Goal: Information Seeking & Learning: Learn about a topic

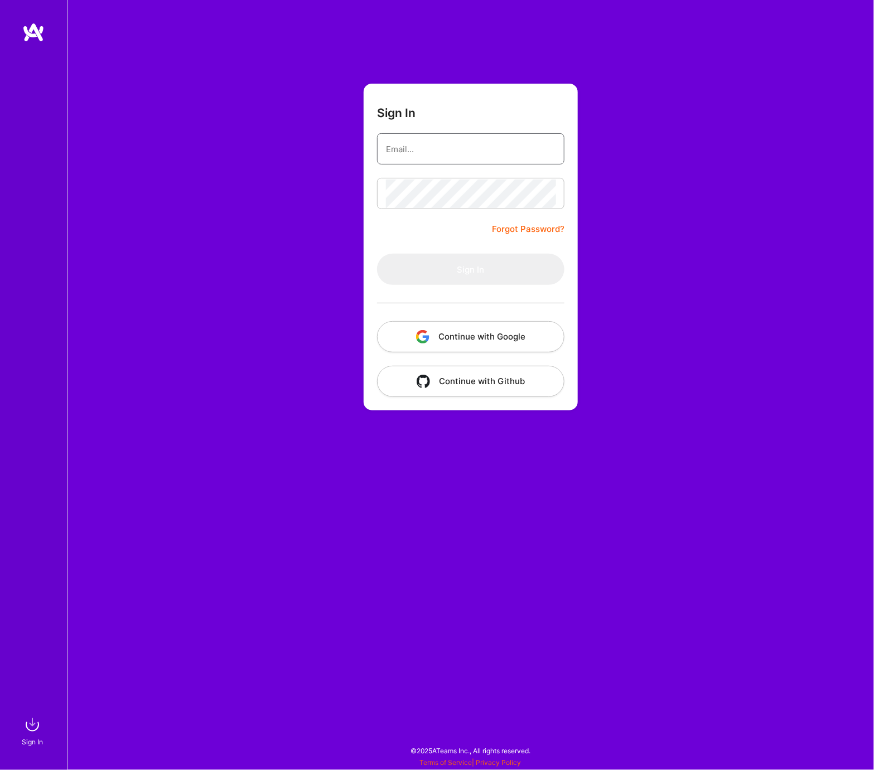
click at [411, 155] on input "email" at bounding box center [471, 149] width 170 height 28
click at [423, 156] on input "email" at bounding box center [471, 149] width 170 height 28
click at [486, 158] on input "email" at bounding box center [471, 149] width 170 height 28
type input "shray@aixlabs.co"
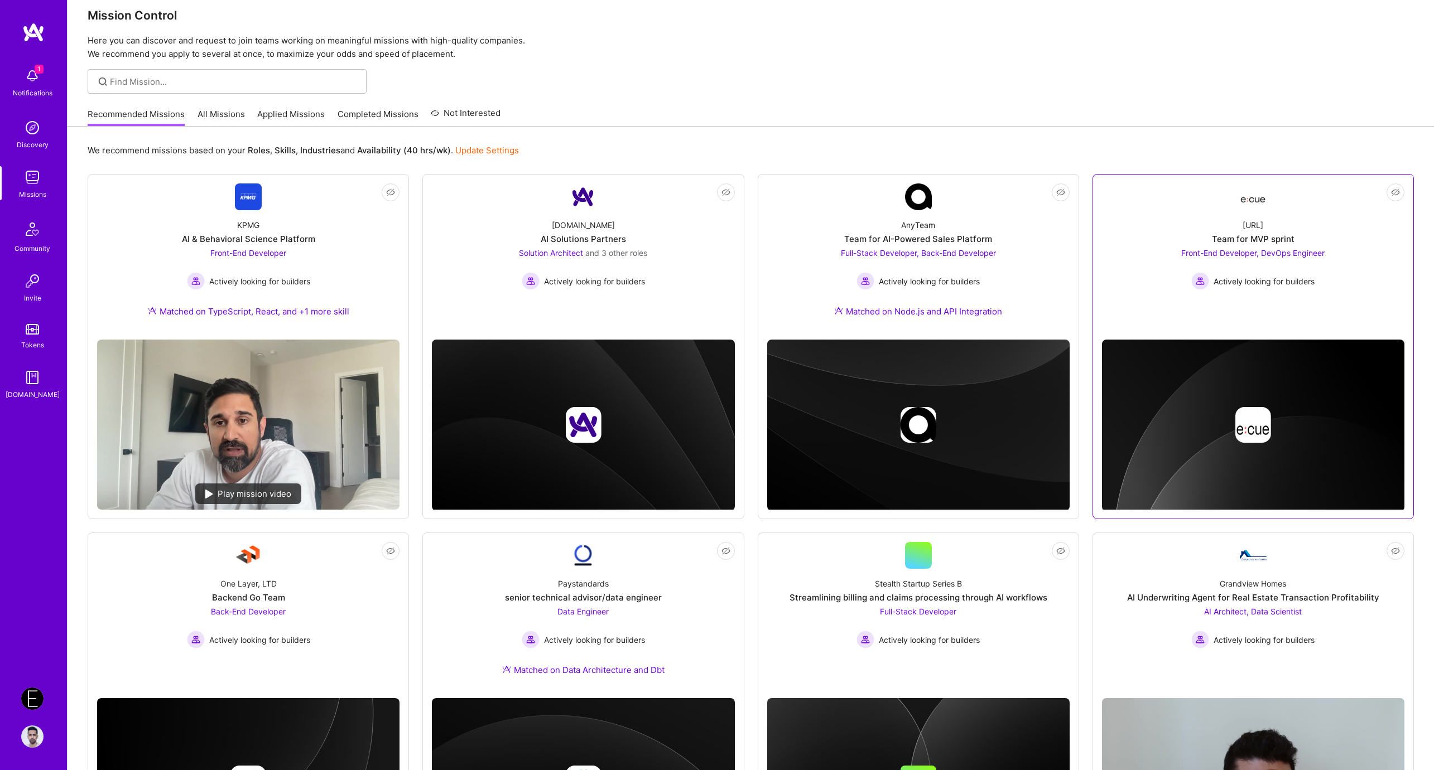
scroll to position [24, 0]
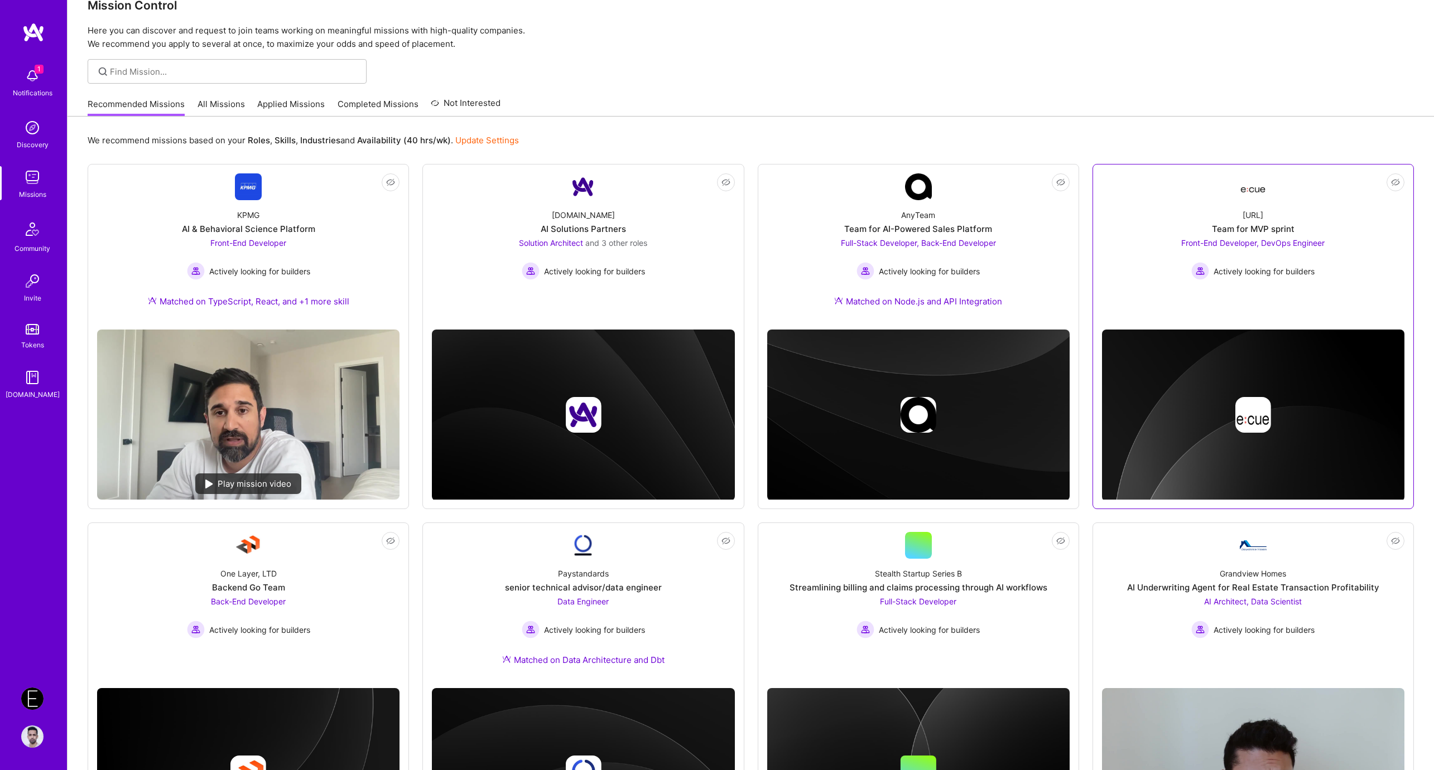
click at [874, 221] on div "Ecue.ai Team for MVP sprint Front-End Developer, DevOps Engineer Actively looki…" at bounding box center [1253, 240] width 302 height 80
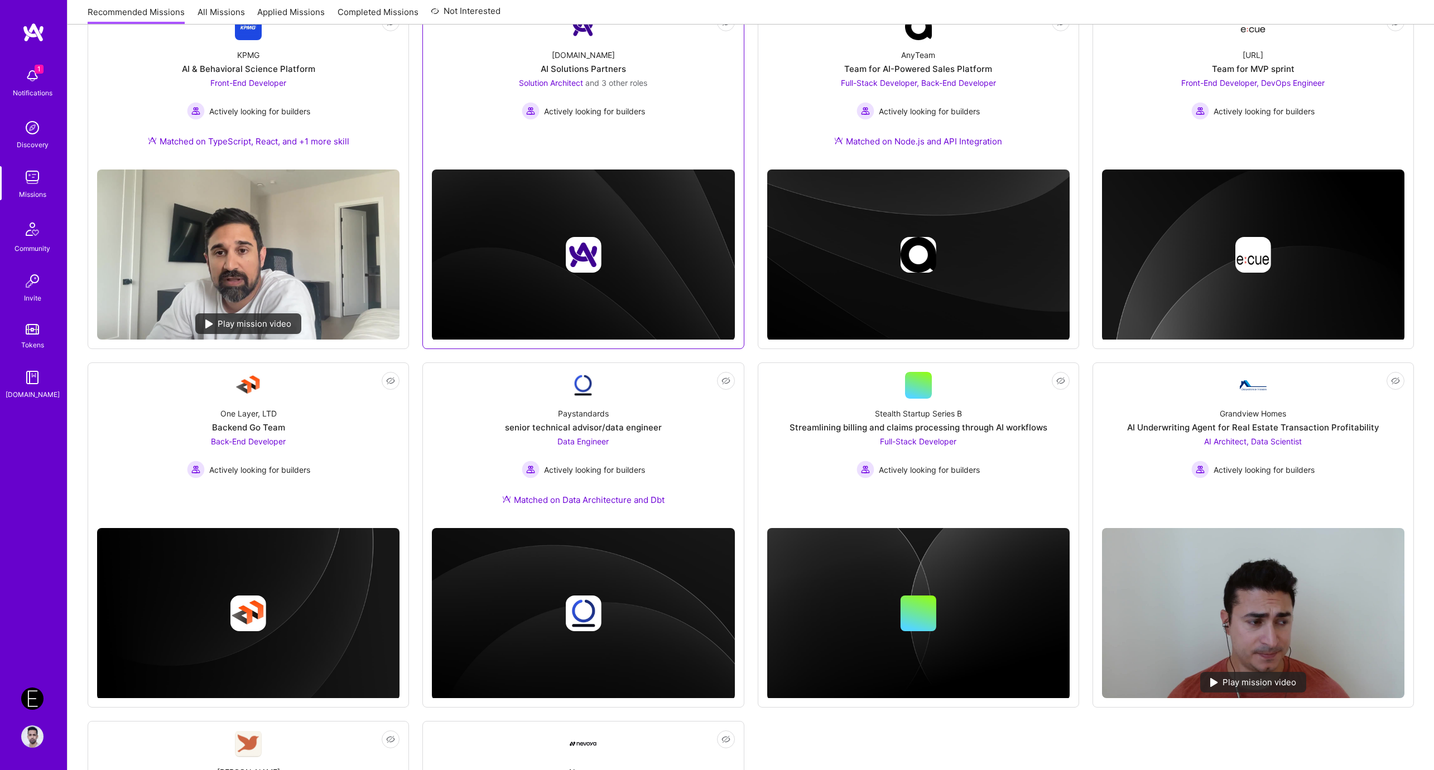
scroll to position [438, 0]
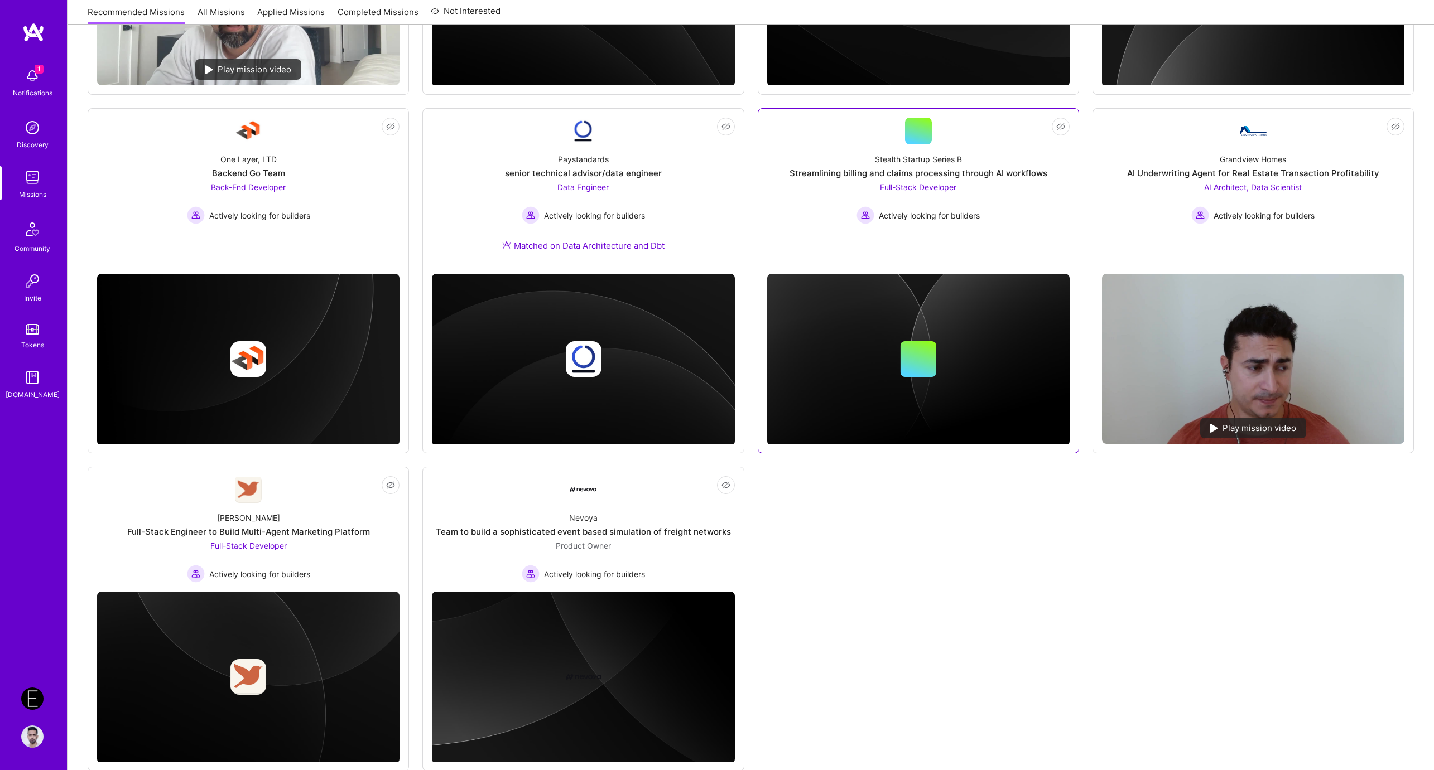
click at [874, 172] on div "Streamlining billing and claims processing through AI workflows" at bounding box center [918, 173] width 258 height 12
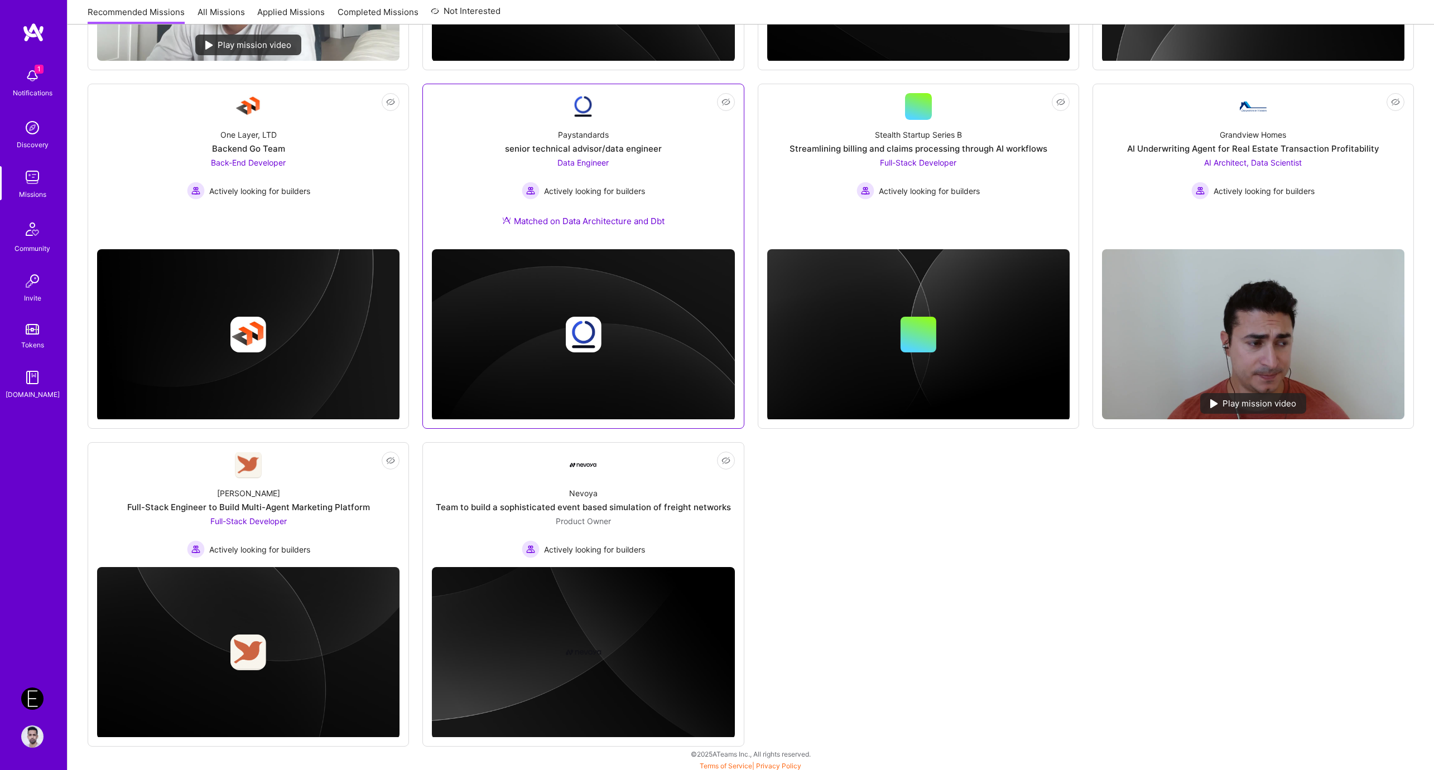
scroll to position [465, 0]
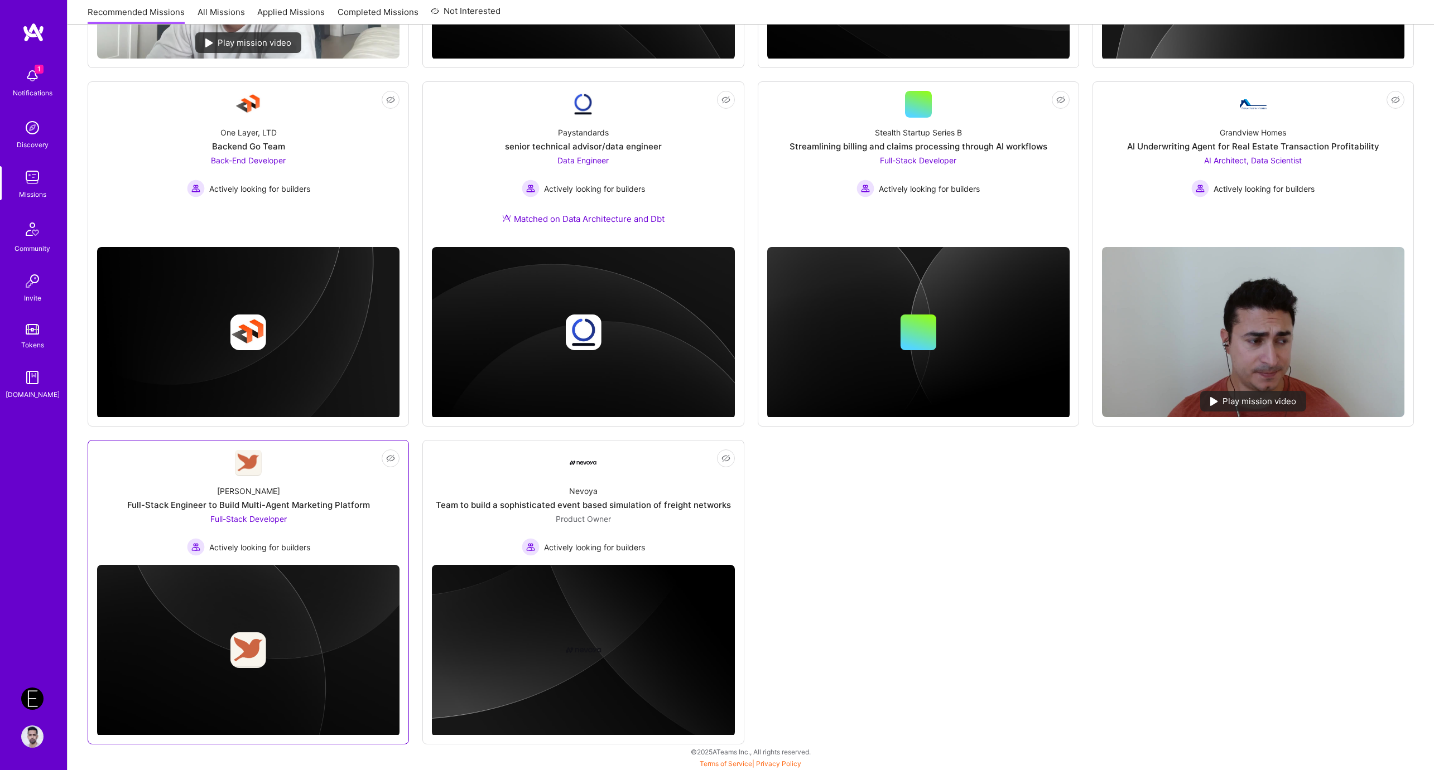
click at [321, 501] on div "Full-Stack Engineer to Build Multi-Agent Marketing Platform" at bounding box center [248, 505] width 243 height 12
click at [807, 482] on div "Not Interested KPMG AI & Behavioral Science Platform Front-End Developer Active…" at bounding box center [751, 234] width 1326 height 1022
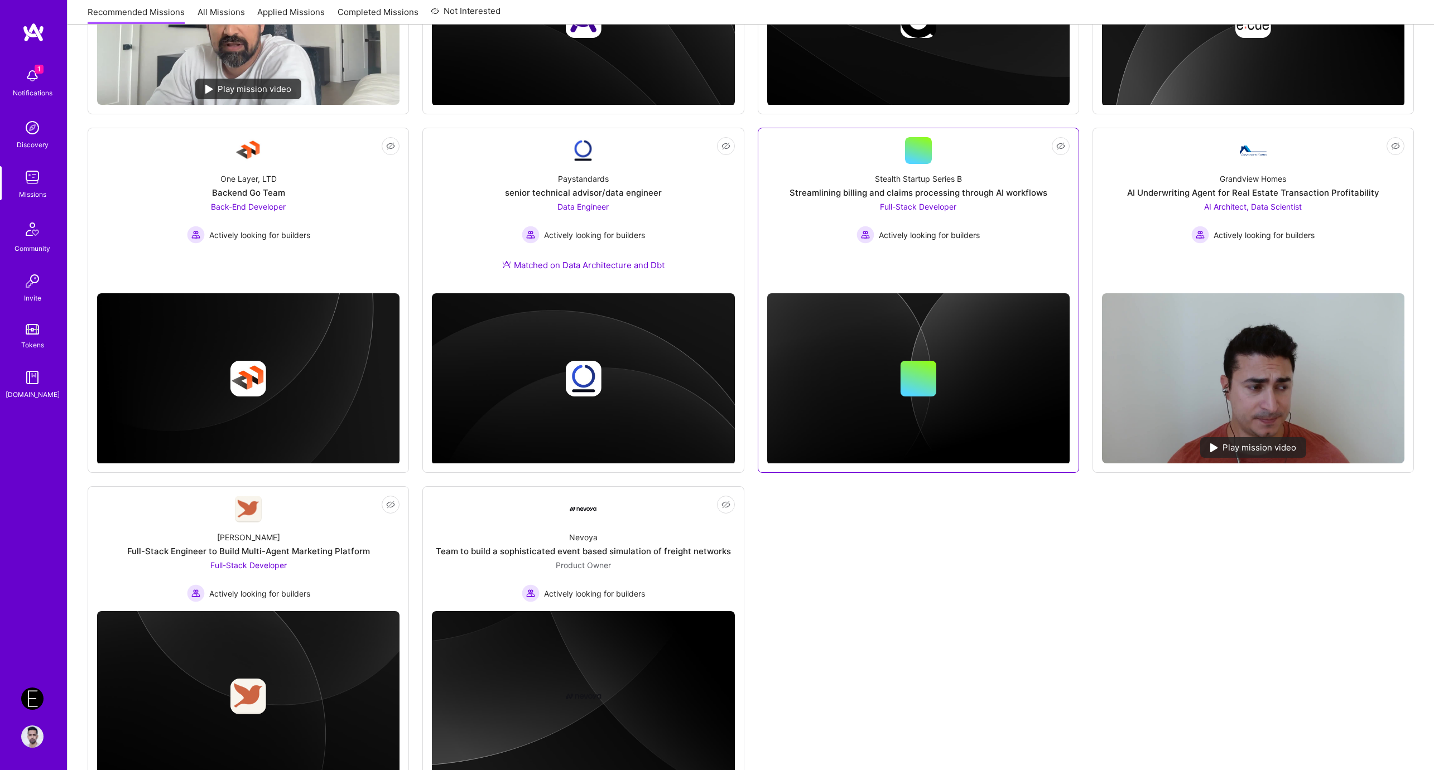
scroll to position [389, 0]
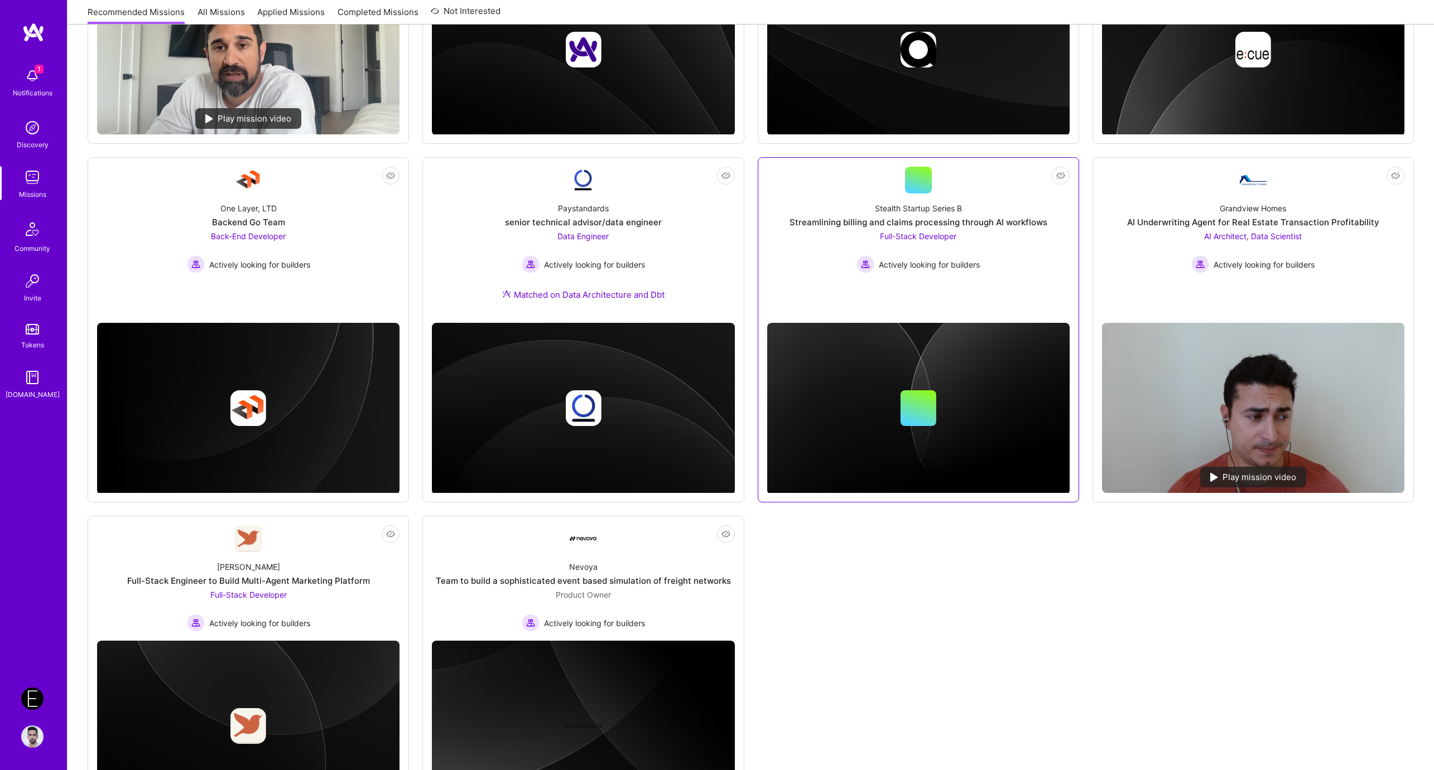
click at [874, 220] on div "Streamlining billing and claims processing through AI workflows" at bounding box center [918, 222] width 258 height 12
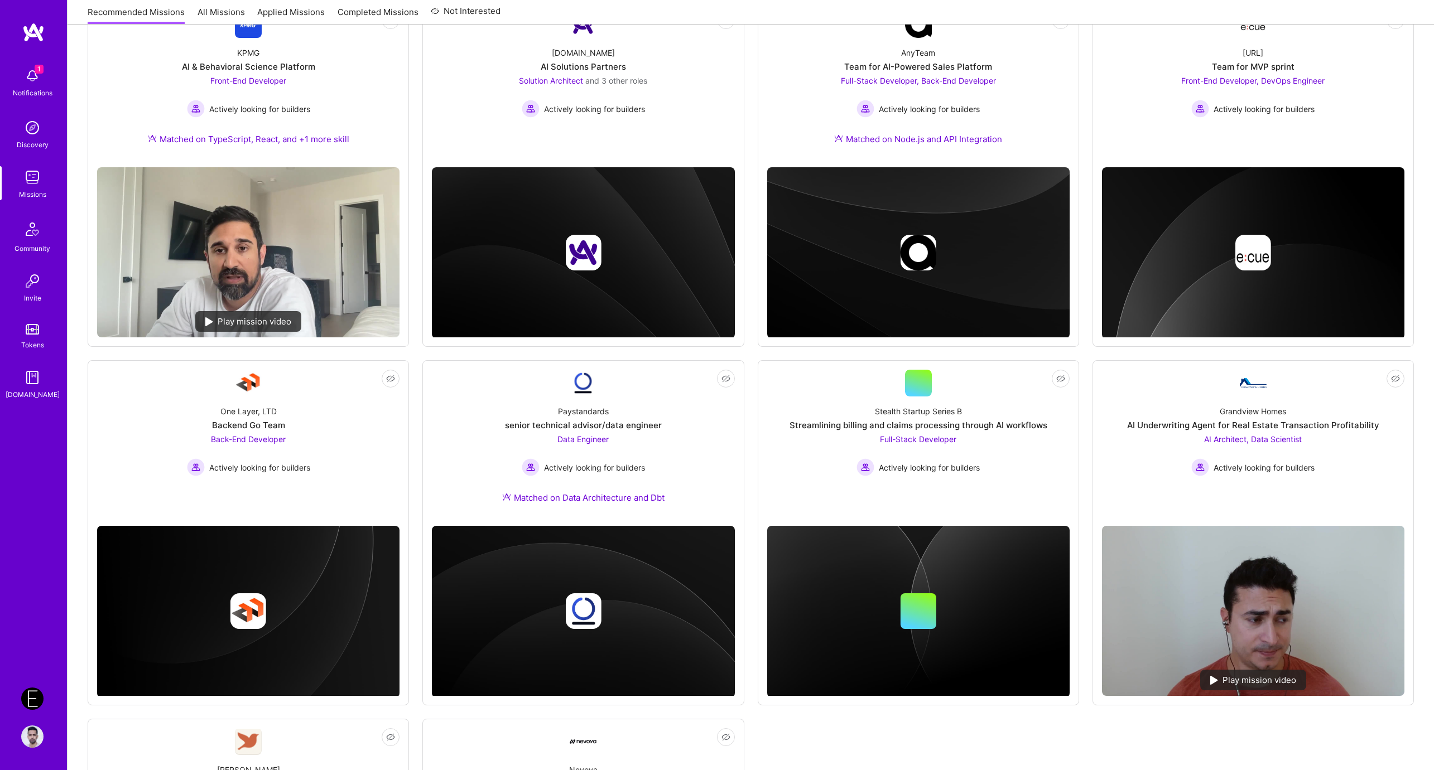
scroll to position [0, 0]
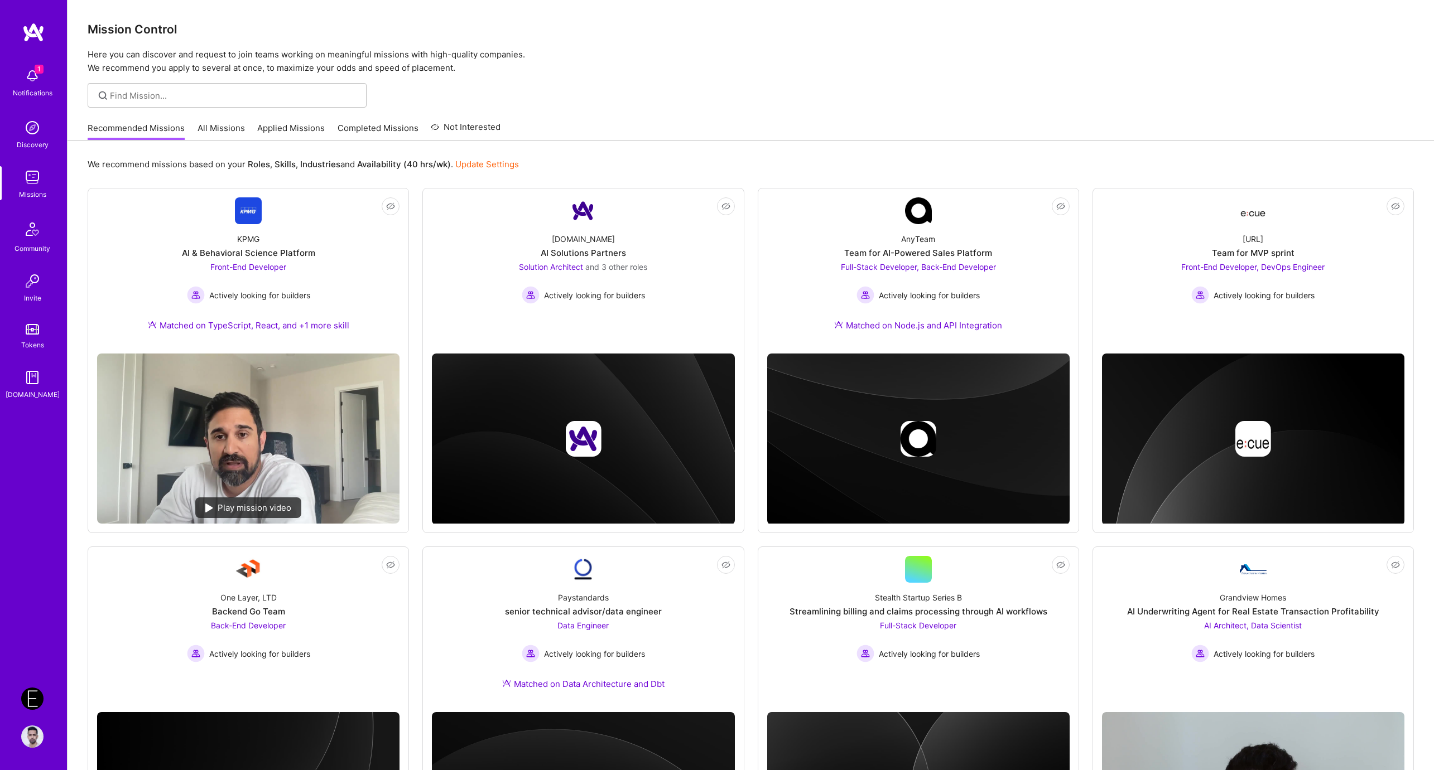
click at [780, 160] on div "We recommend missions based on your Roles , Skills , Industries and Availabilit…" at bounding box center [751, 164] width 1326 height 21
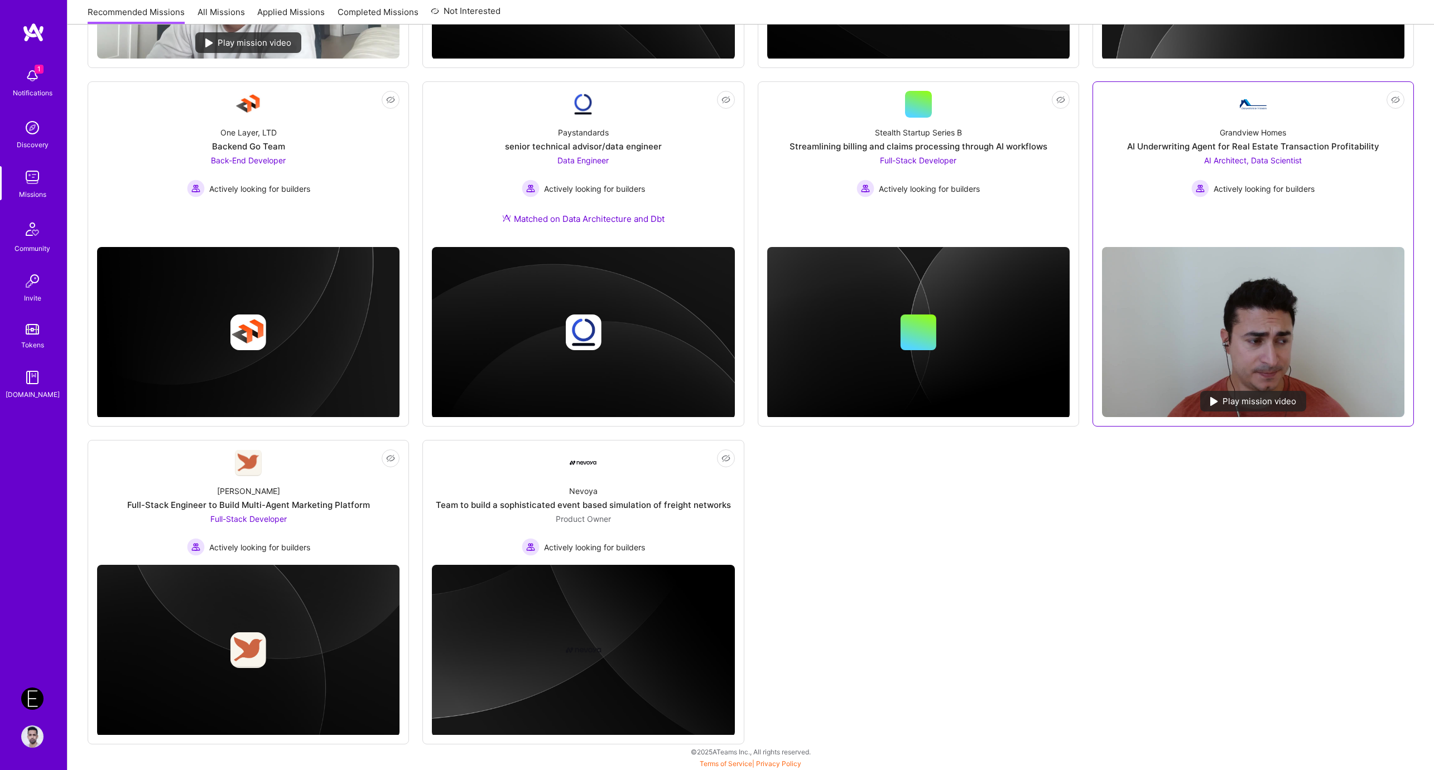
click at [874, 130] on div "Grandview Homes" at bounding box center [1252, 133] width 66 height 12
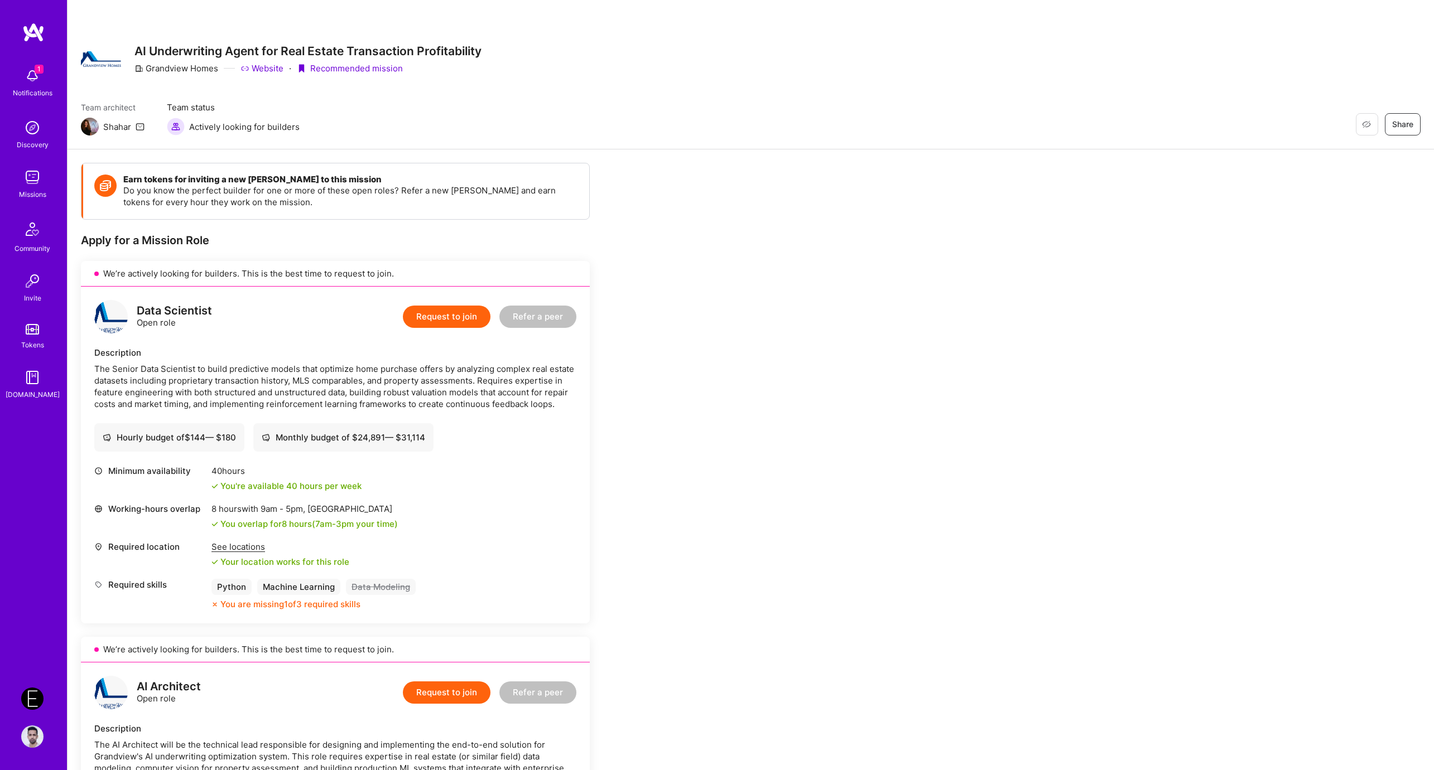
click at [874, 97] on div "Restore Not Interested Share AI Underwriting Agent for Real Estate Transaction …" at bounding box center [750, 74] width 1366 height 149
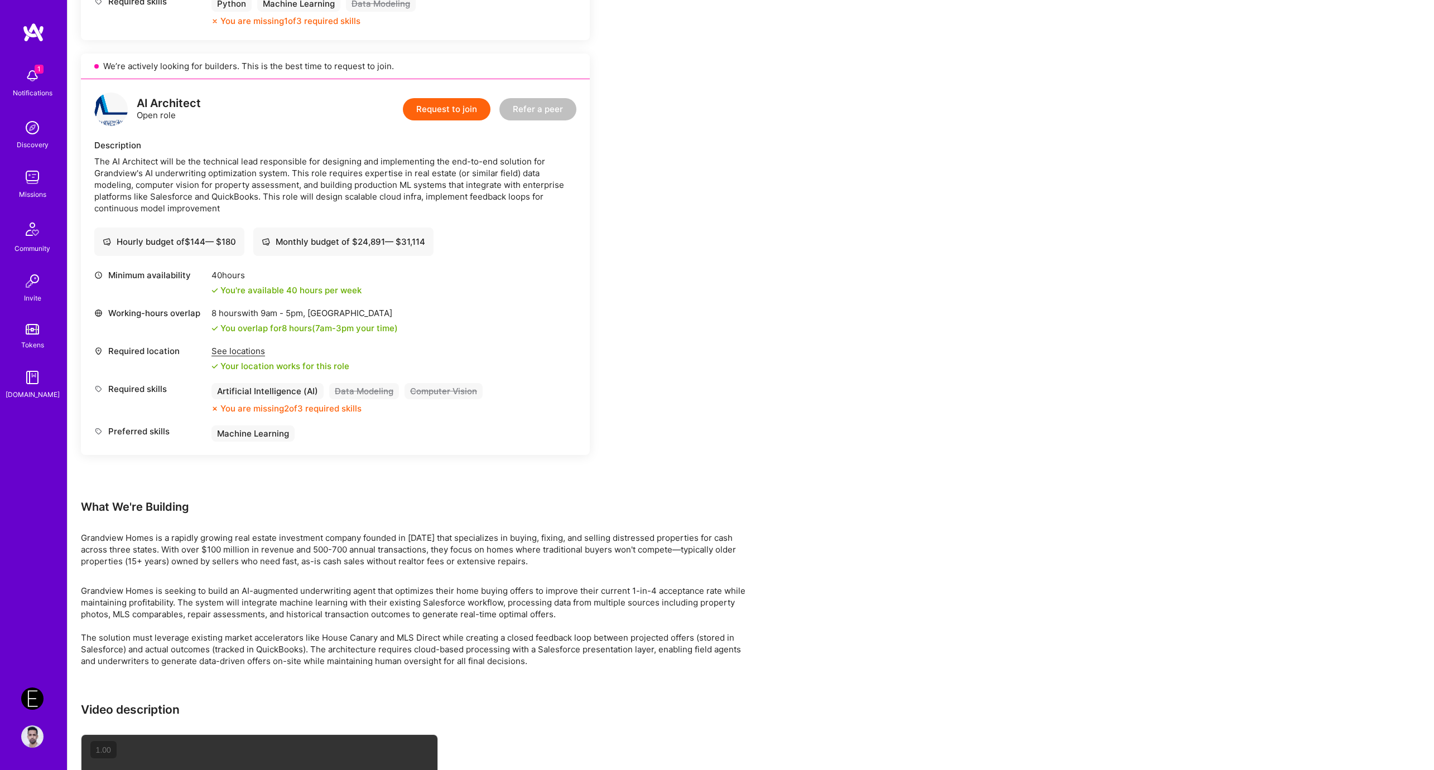
scroll to position [762, 0]
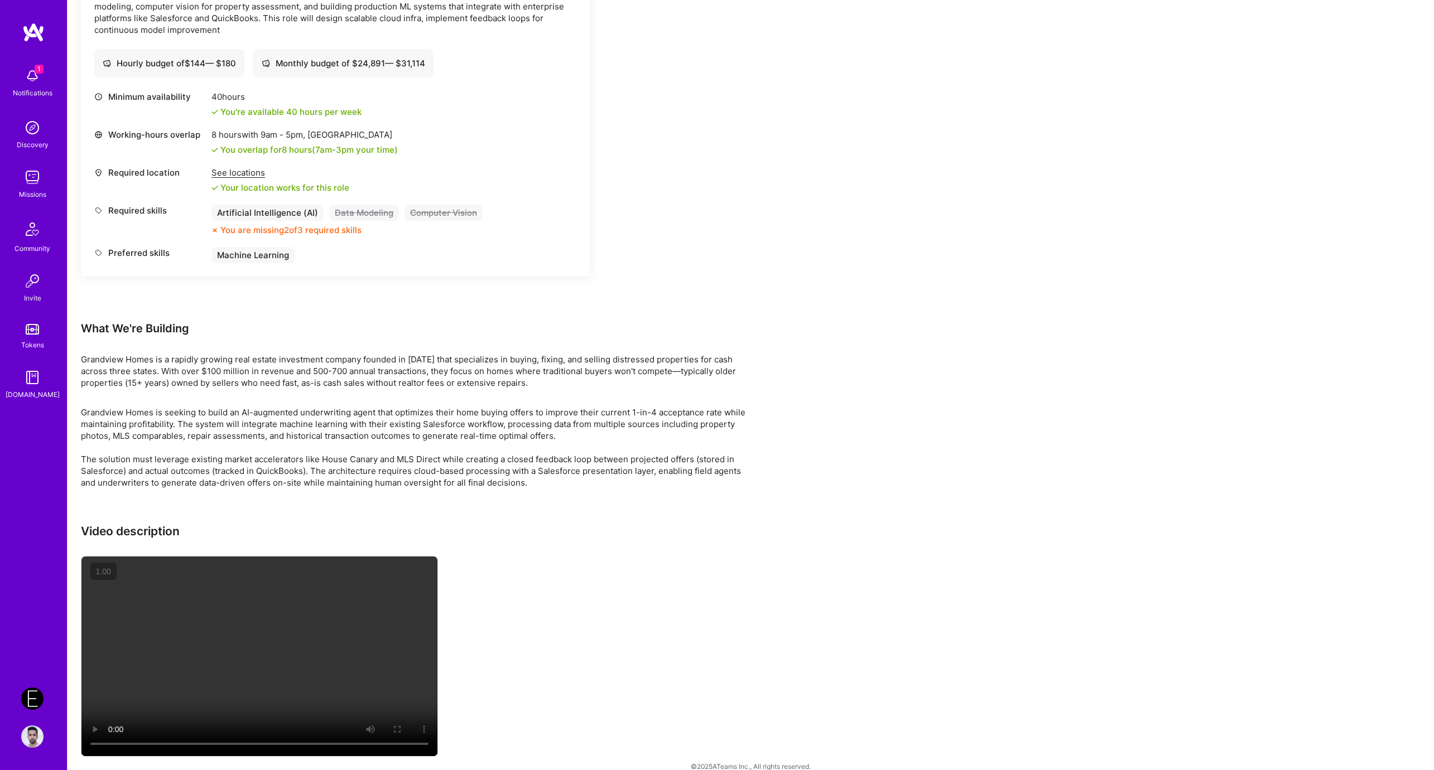
click at [272, 652] on video at bounding box center [259, 657] width 356 height 200
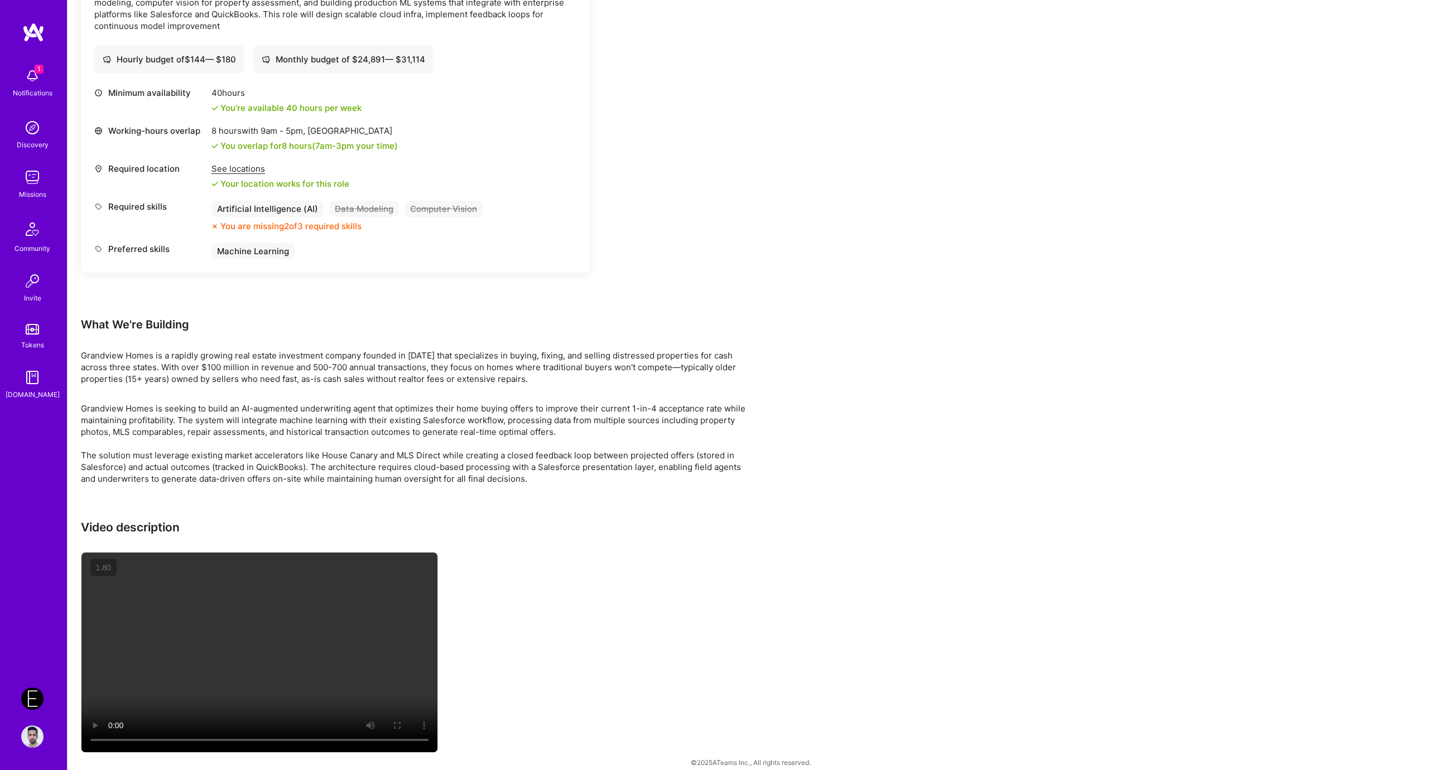
scroll to position [770, 0]
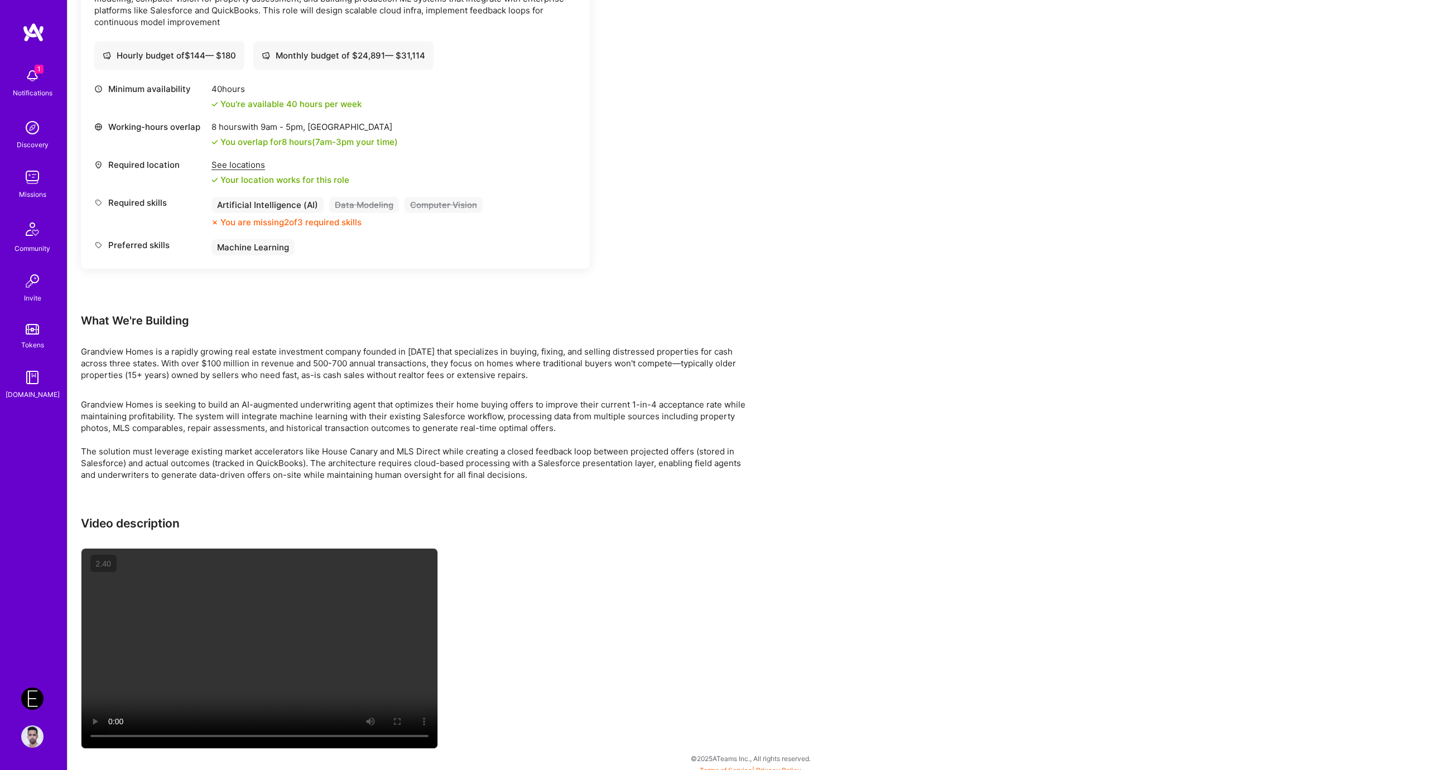
click at [379, 414] on p "Grandview Homes is seeking to build an AI-augmented underwriting agent that opt…" at bounding box center [415, 440] width 669 height 82
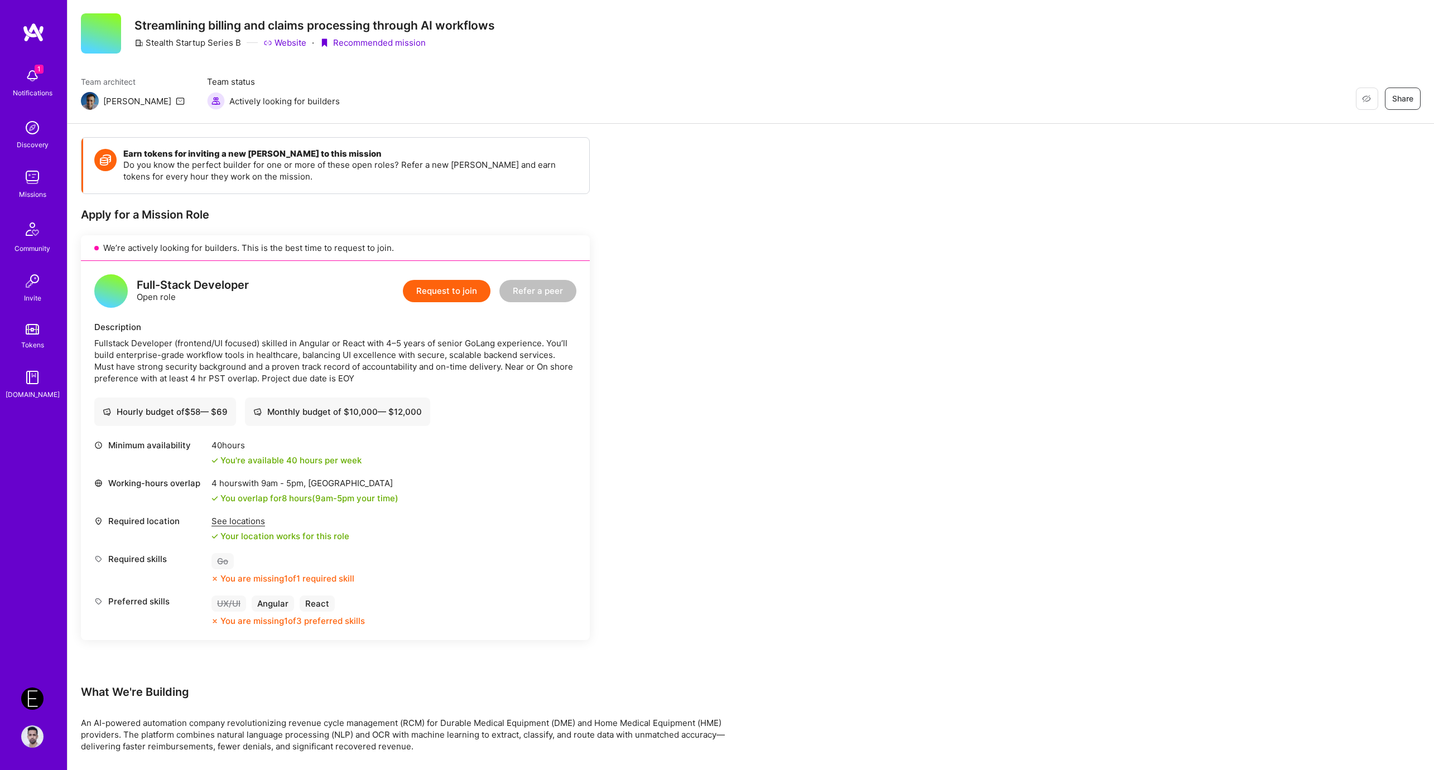
click at [745, 267] on div "Earn tokens for inviting a new [PERSON_NAME] to this mission Do you know the pe…" at bounding box center [415, 678] width 669 height 1082
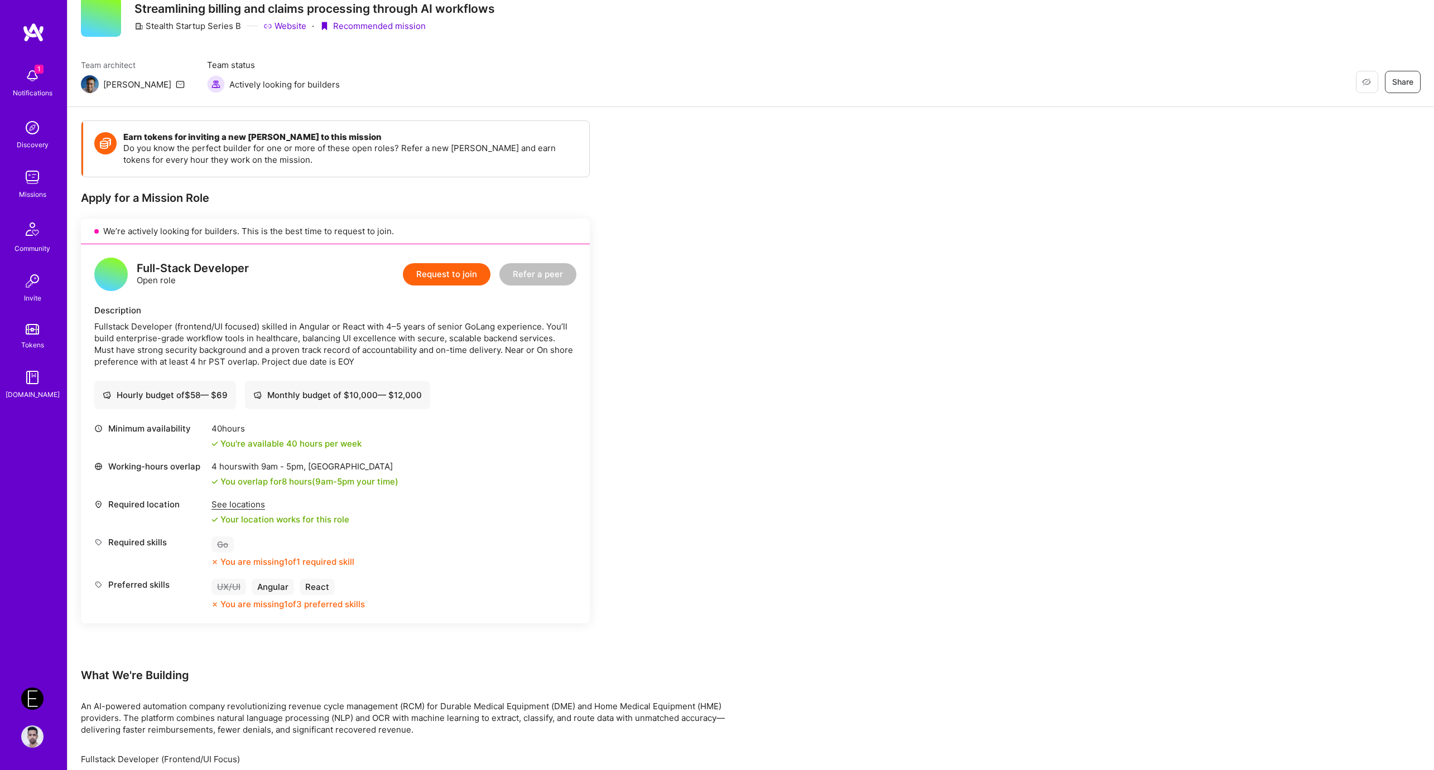
click at [745, 267] on div "Earn tokens for inviting a new A.Teamer to this mission Do you know the perfect…" at bounding box center [415, 661] width 669 height 1082
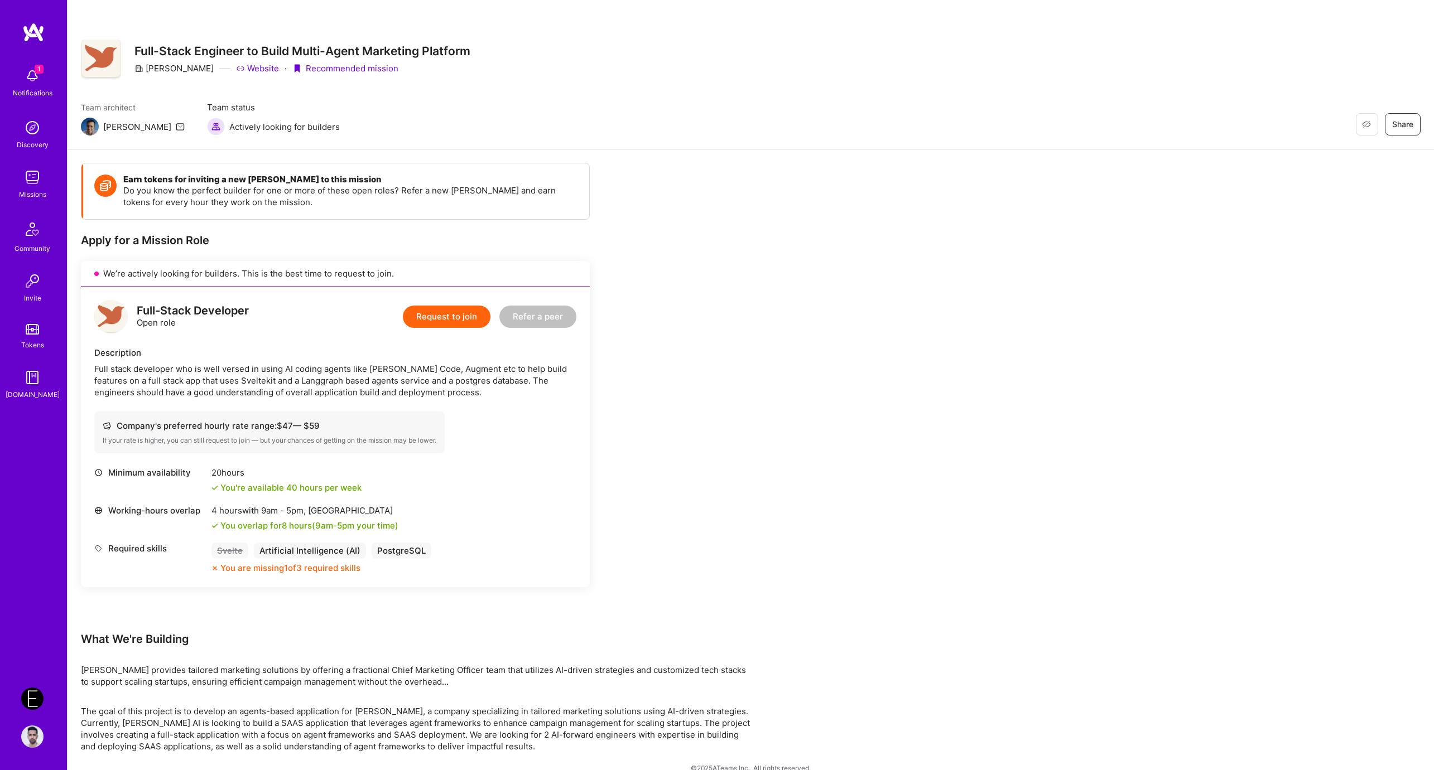
click at [745, 267] on div "Earn tokens for inviting a new A.Teamer to this mission Do you know the perfect…" at bounding box center [415, 458] width 669 height 590
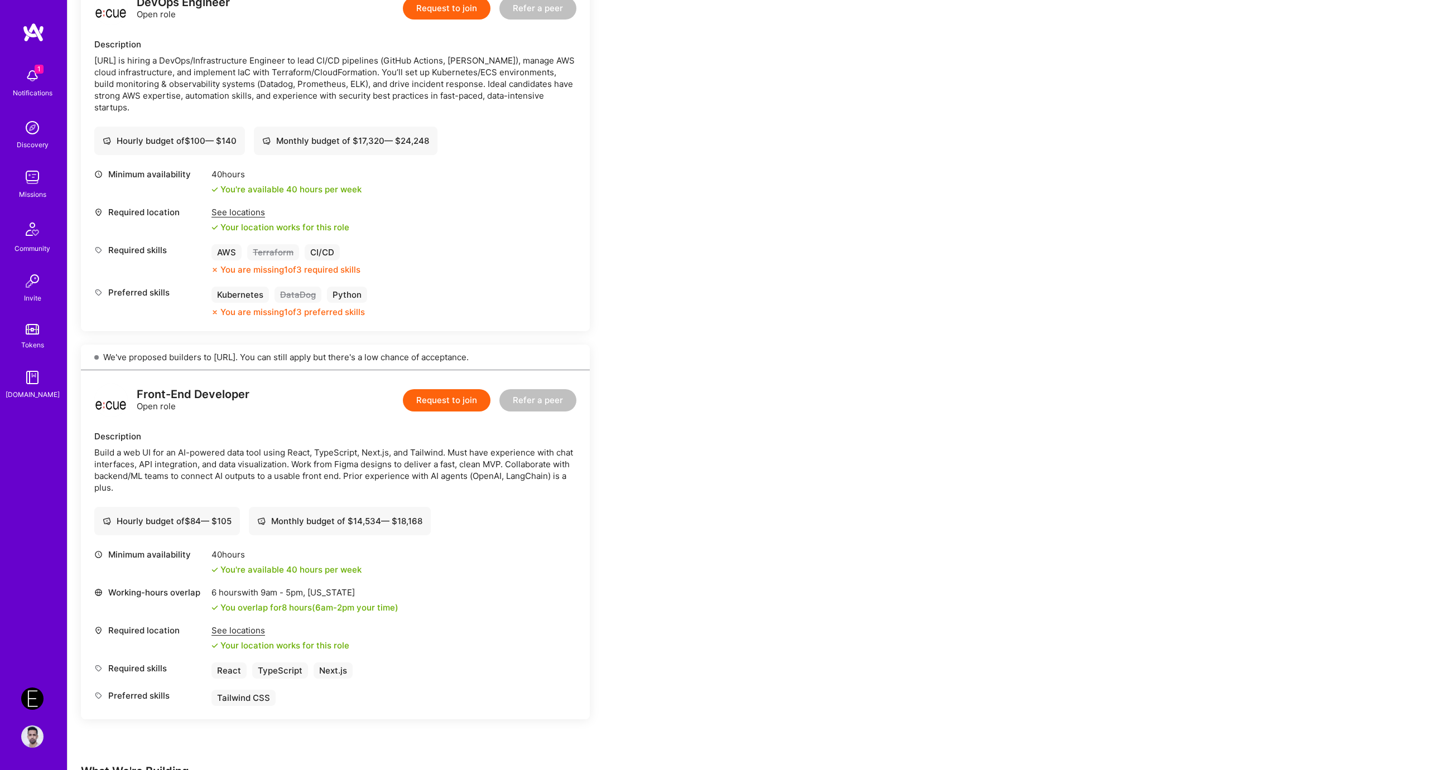
scroll to position [330, 0]
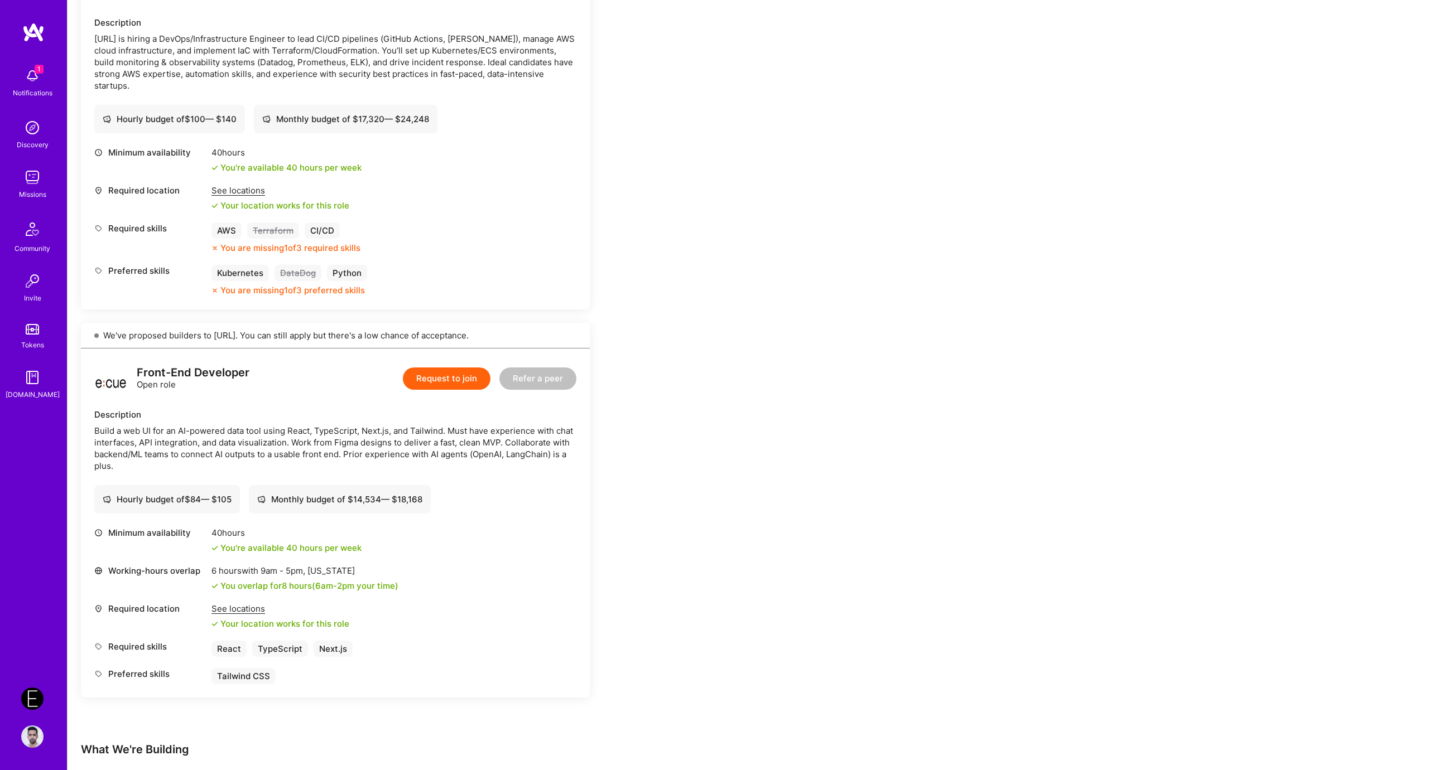
click at [824, 334] on div "Earn tokens for inviting a new A.Teamer to this mission Do you know the perfect…" at bounding box center [750, 495] width 1366 height 1352
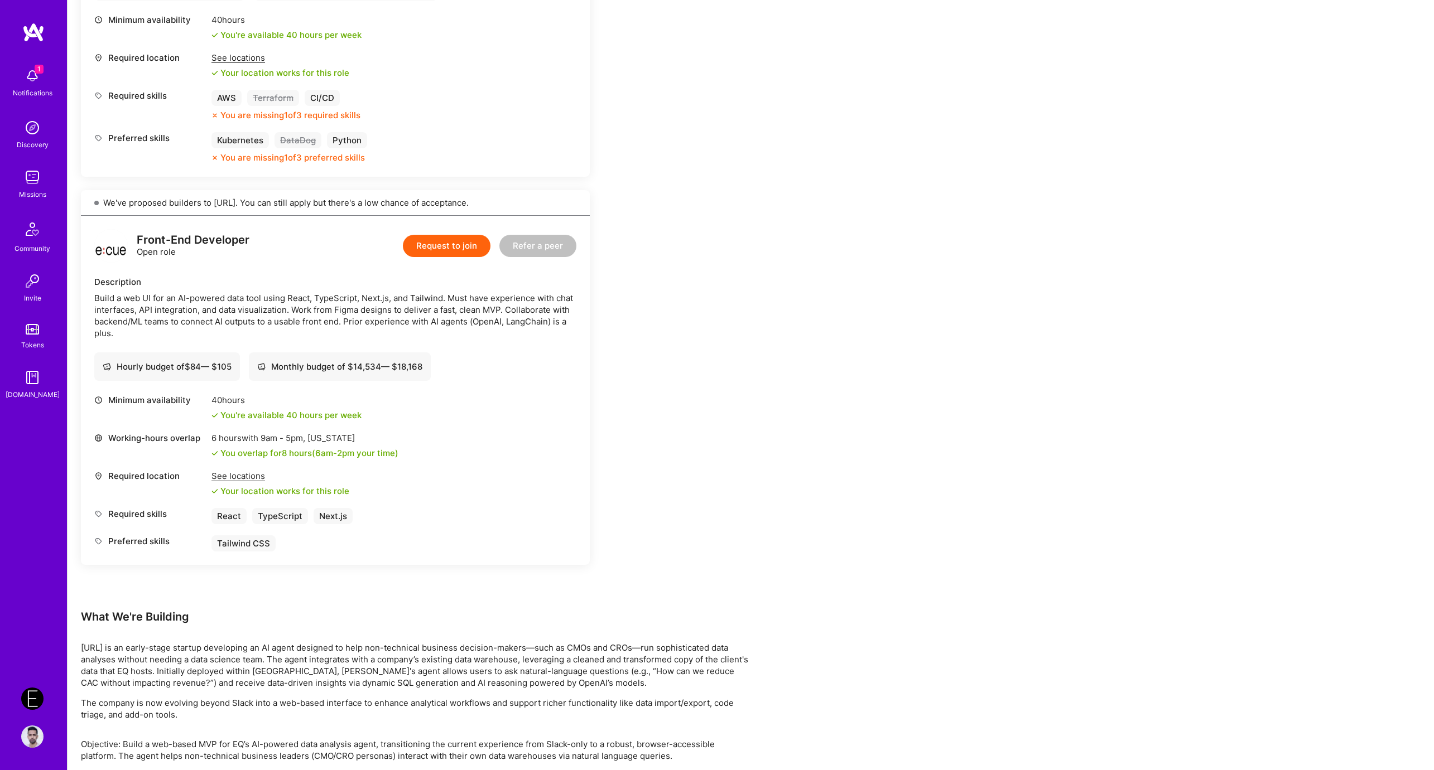
scroll to position [0, 0]
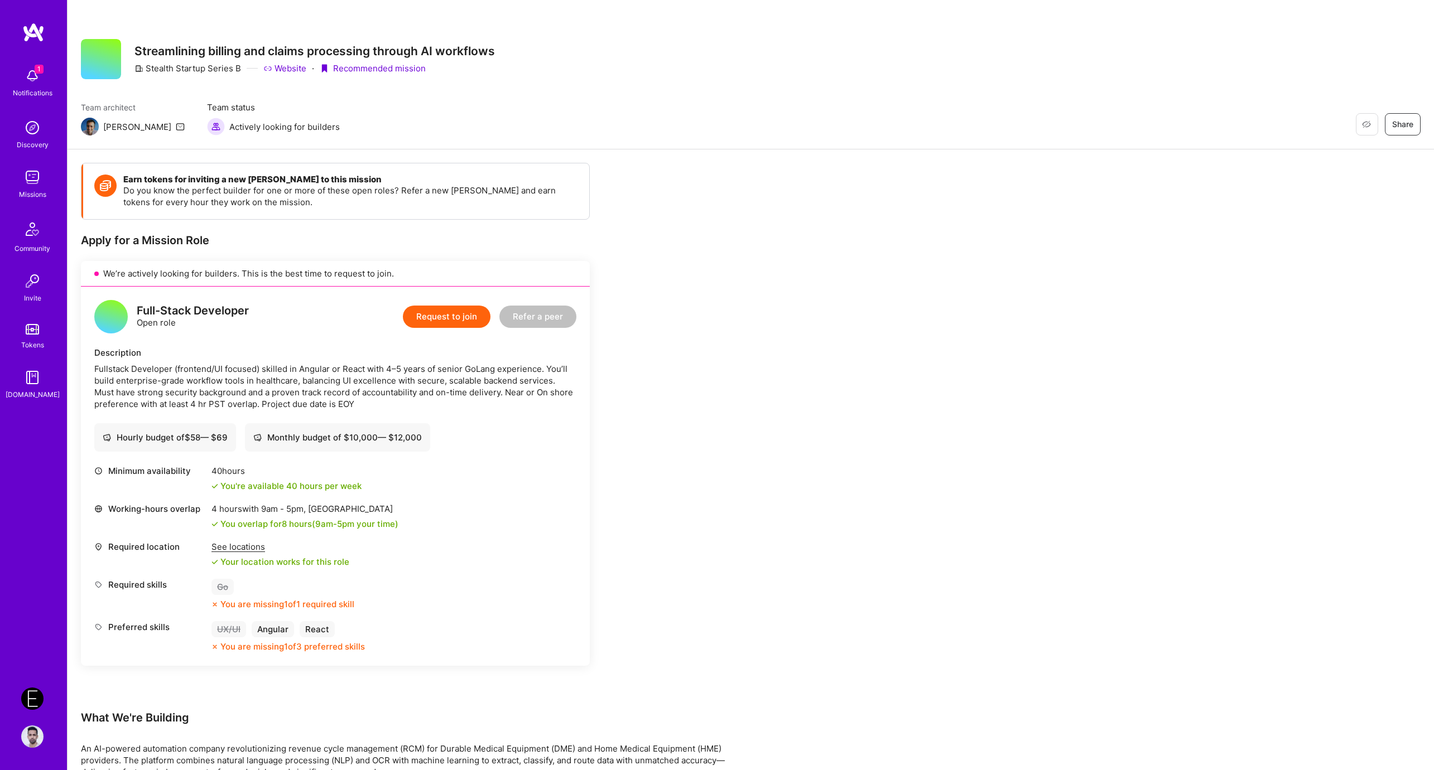
click at [752, 241] on div "Earn tokens for inviting a new [PERSON_NAME] to this mission Do you know the pe…" at bounding box center [750, 714] width 1366 height 1130
click at [17, 78] on div "1 Notifications" at bounding box center [32, 81] width 69 height 38
click at [436, 105] on div "1 1 Notifications Discovery Missions Community Invite Tokens [DOMAIN_NAME] Ende…" at bounding box center [717, 637] width 1434 height 1274
click at [34, 81] on img at bounding box center [32, 76] width 22 height 22
click at [458, 137] on div "1 1 Notifications Discovery Missions Community Invite Tokens [DOMAIN_NAME] Ende…" at bounding box center [717, 637] width 1434 height 1274
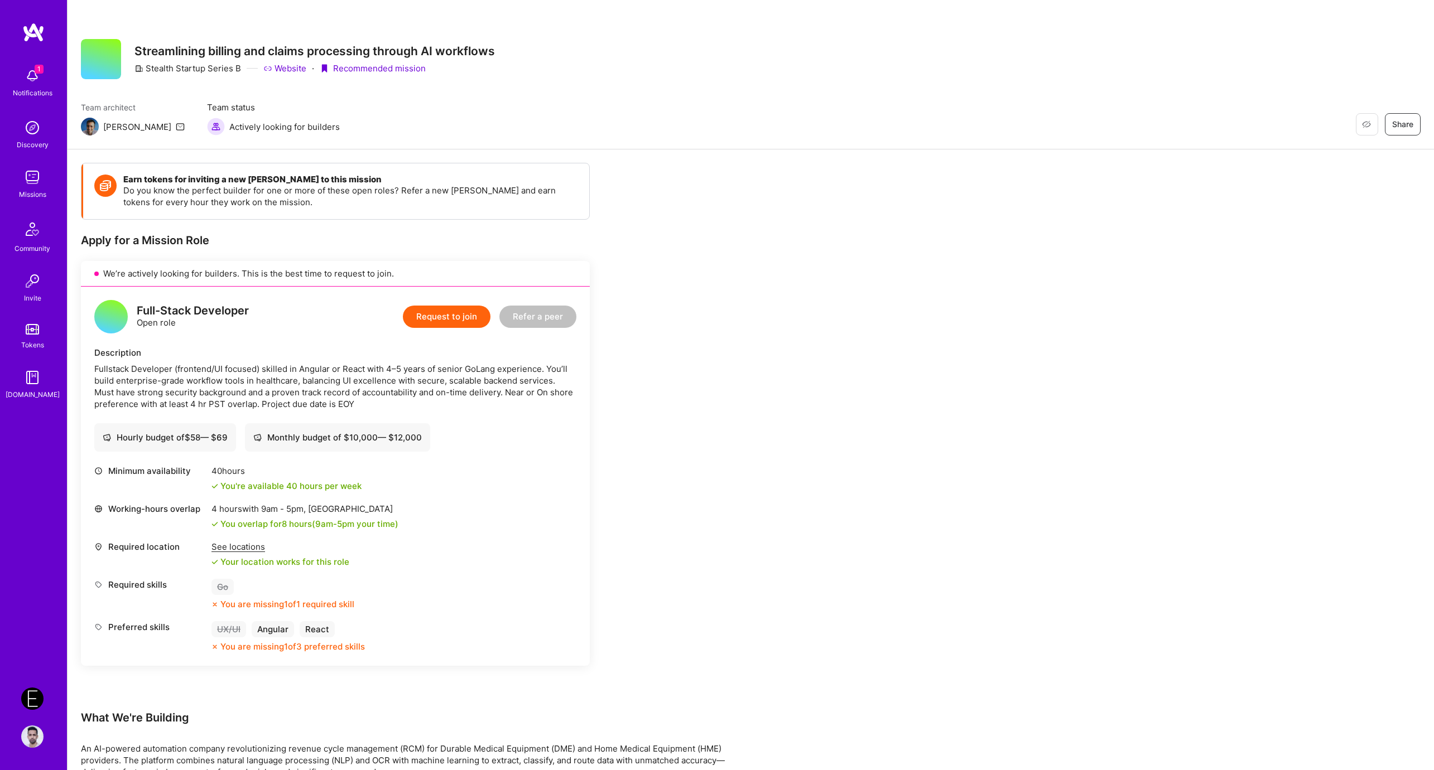
click at [716, 238] on div "Earn tokens for inviting a new [PERSON_NAME] to this mission Do you know the pe…" at bounding box center [415, 704] width 669 height 1082
